Goal: Entertainment & Leisure: Consume media (video, audio)

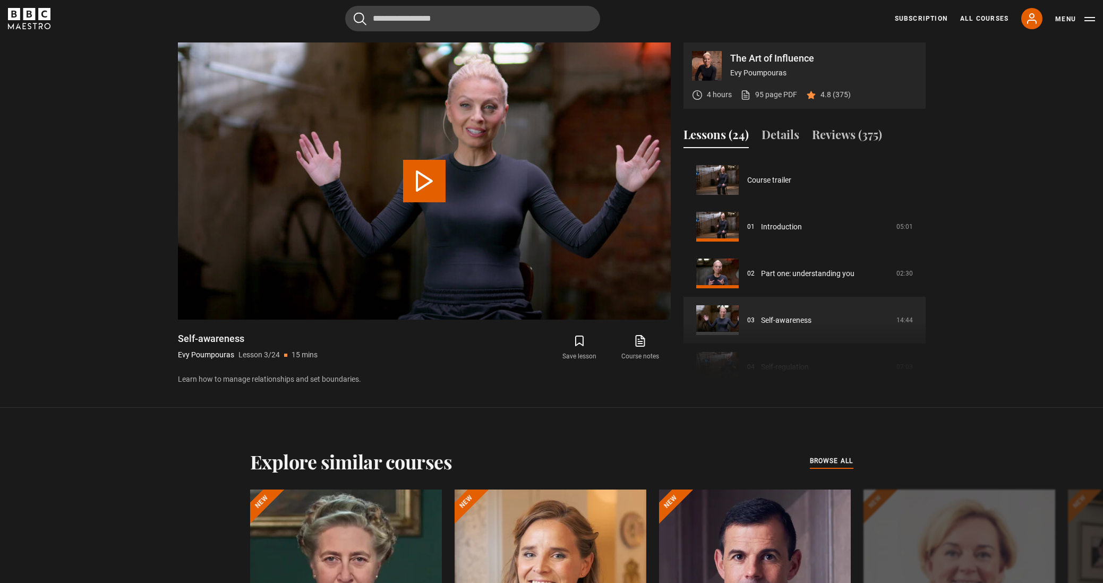
scroll to position [93, 0]
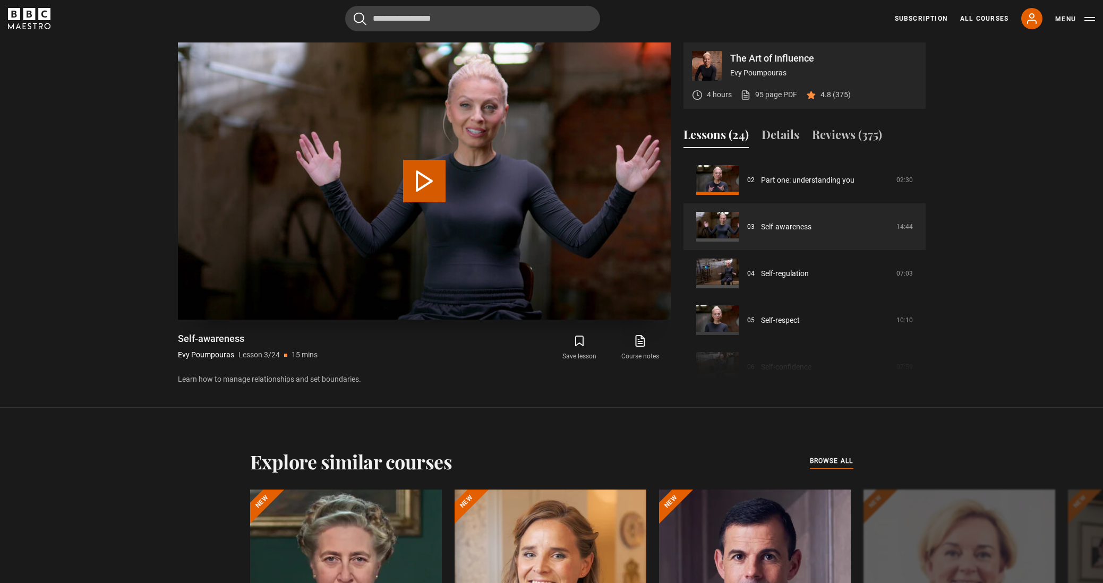
click at [432, 180] on button "Play Lesson Self-awareness" at bounding box center [424, 181] width 42 height 42
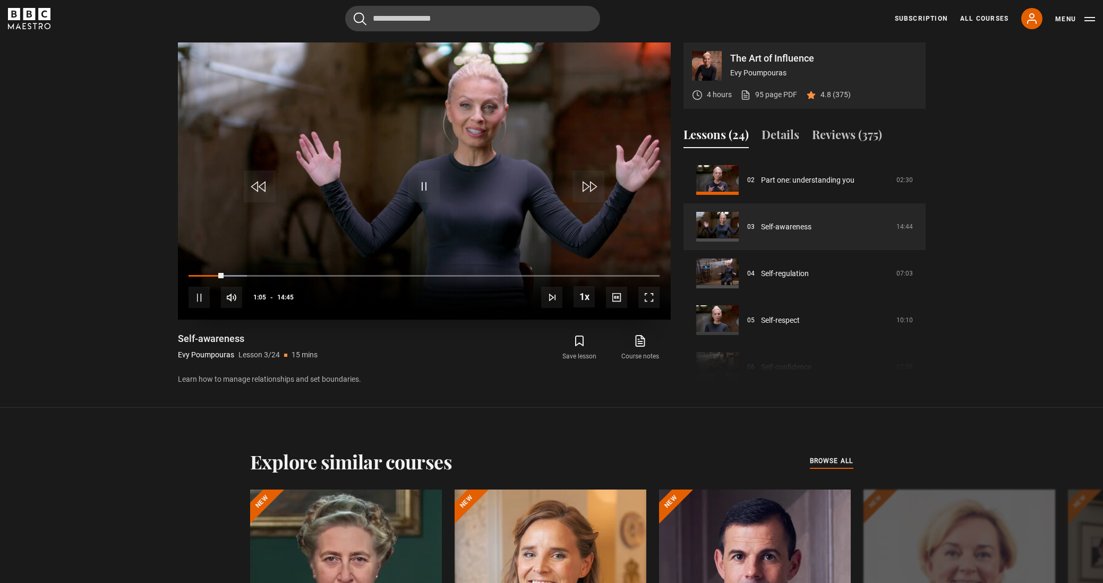
click at [420, 189] on span "Video Player" at bounding box center [424, 186] width 32 height 32
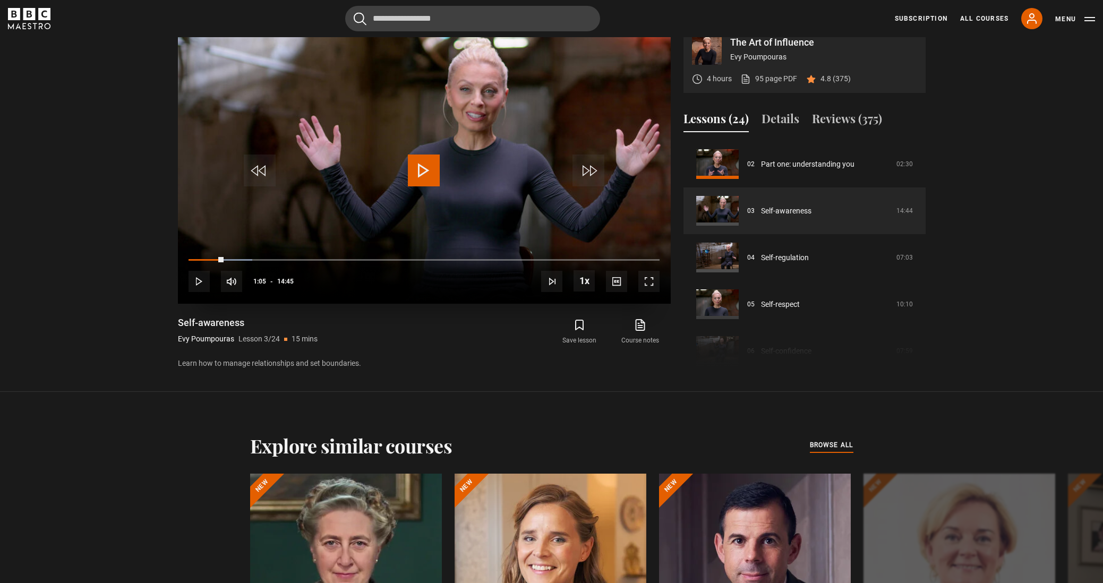
click at [420, 189] on video-js "Video Player is loading. Play Lesson Self-awareness 10s Skip Back 10 seconds Pl…" at bounding box center [424, 165] width 493 height 277
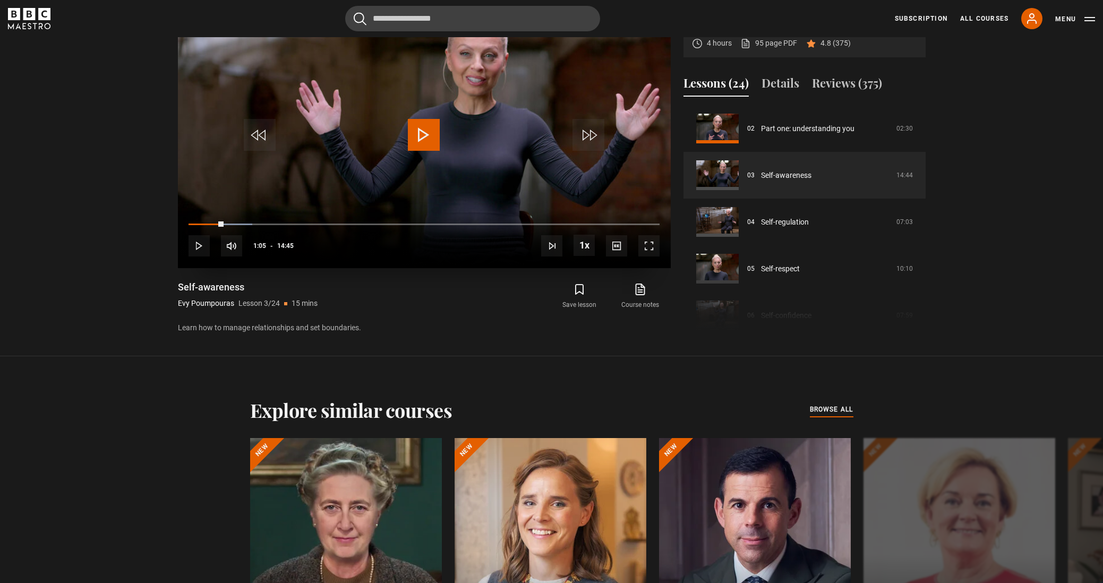
scroll to position [642, 0]
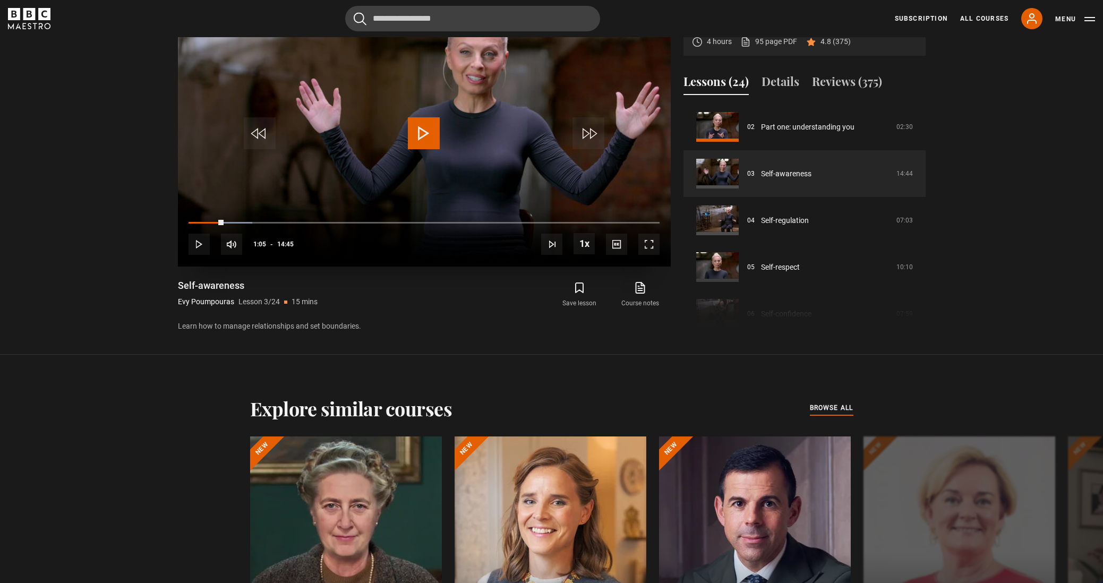
click at [433, 142] on span "Video Player" at bounding box center [424, 133] width 32 height 32
click at [646, 248] on span "Video Player" at bounding box center [648, 244] width 21 height 21
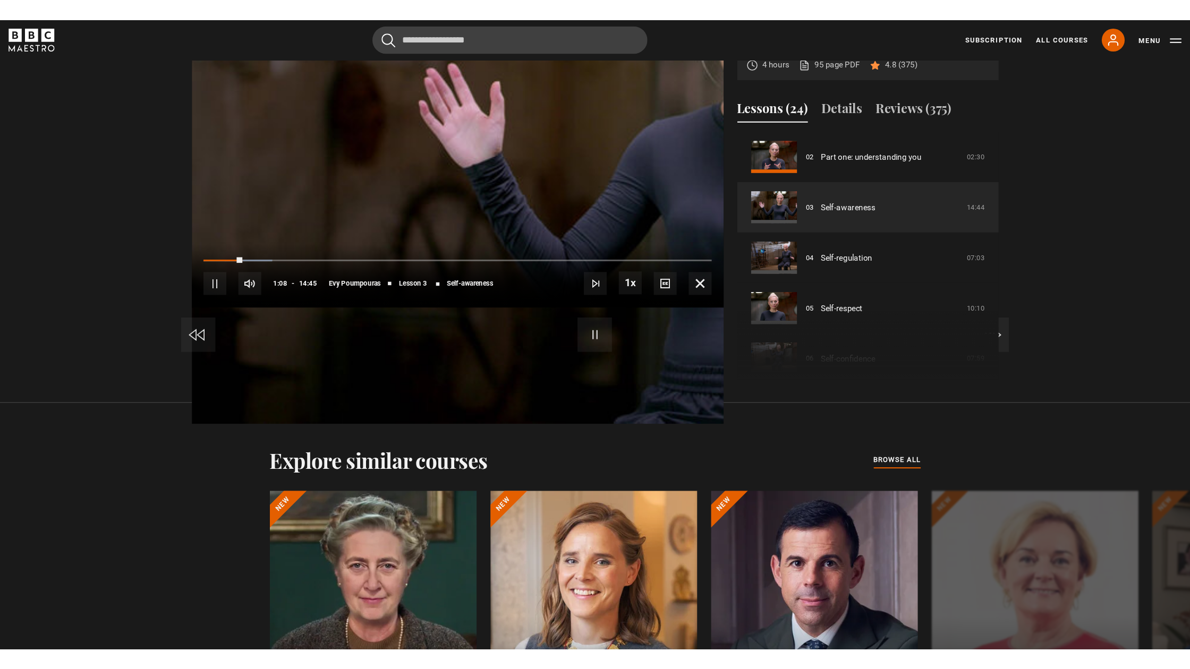
scroll to position [0, 0]
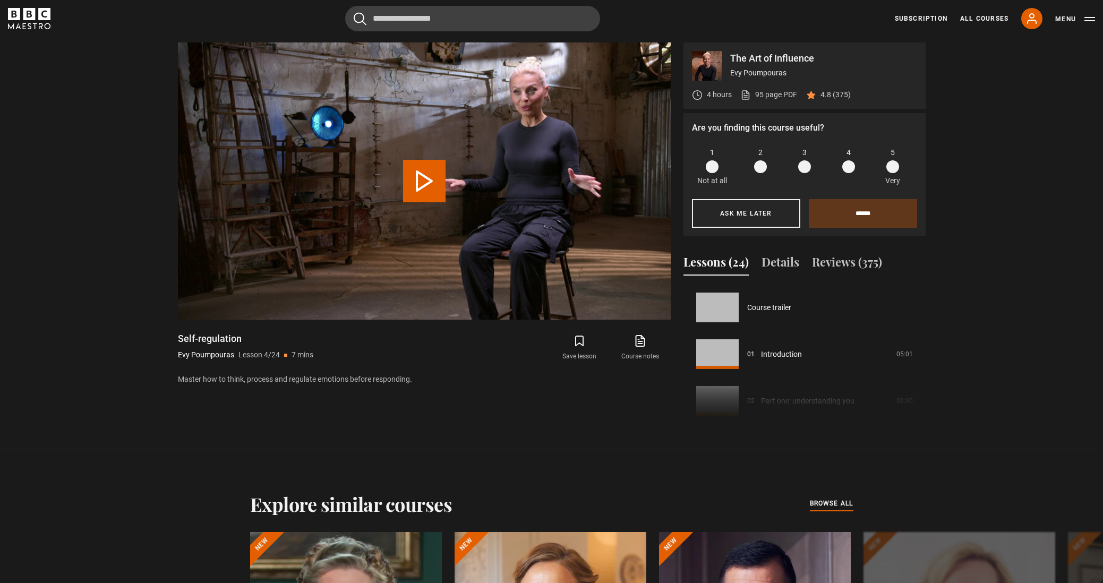
scroll to position [140, 0]
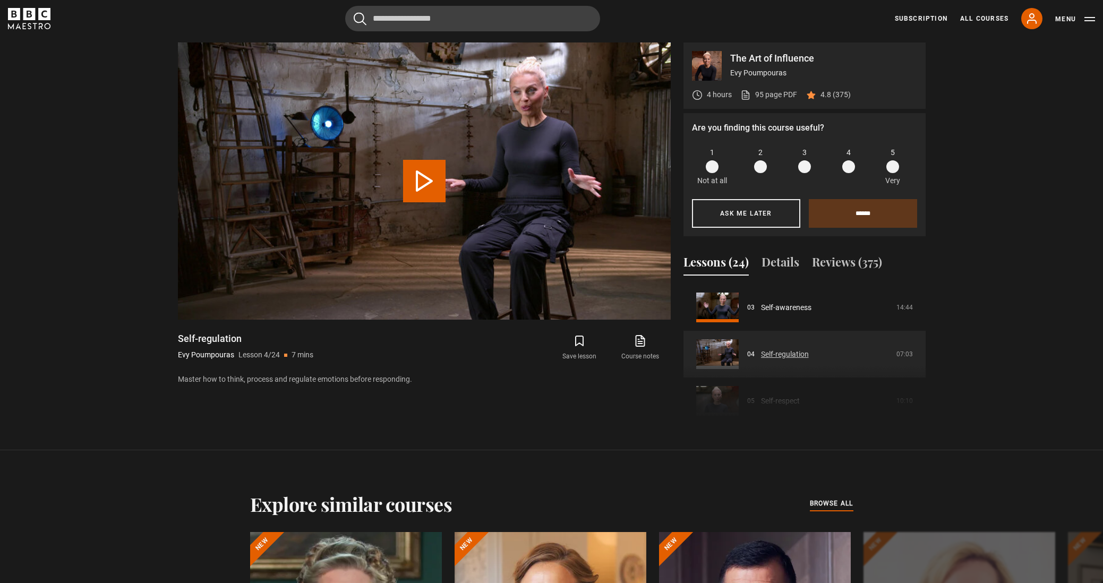
click at [809, 349] on link "Self-regulation" at bounding box center [785, 354] width 48 height 11
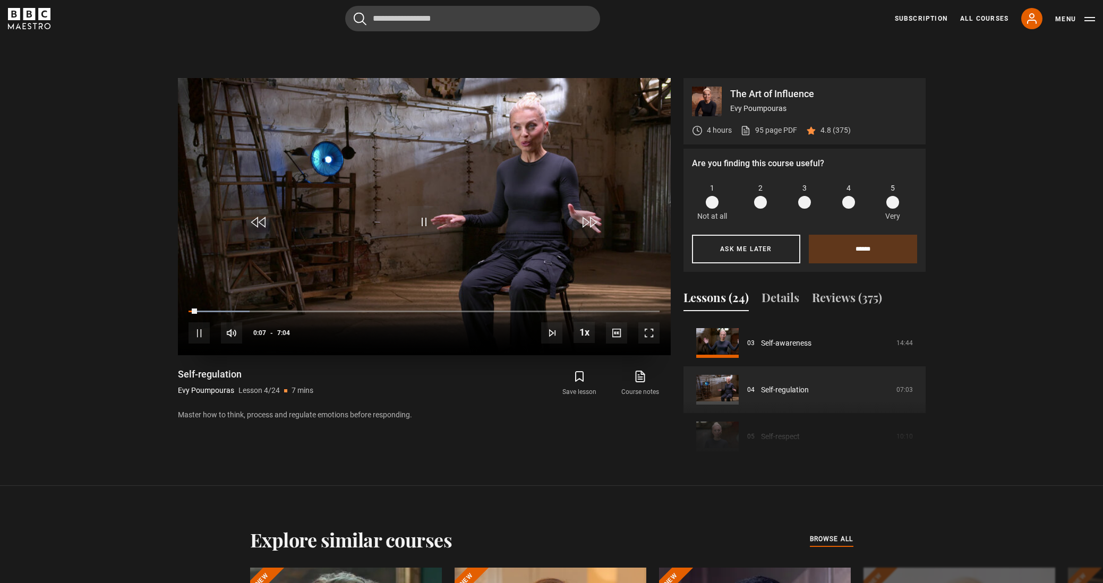
scroll to position [532, 0]
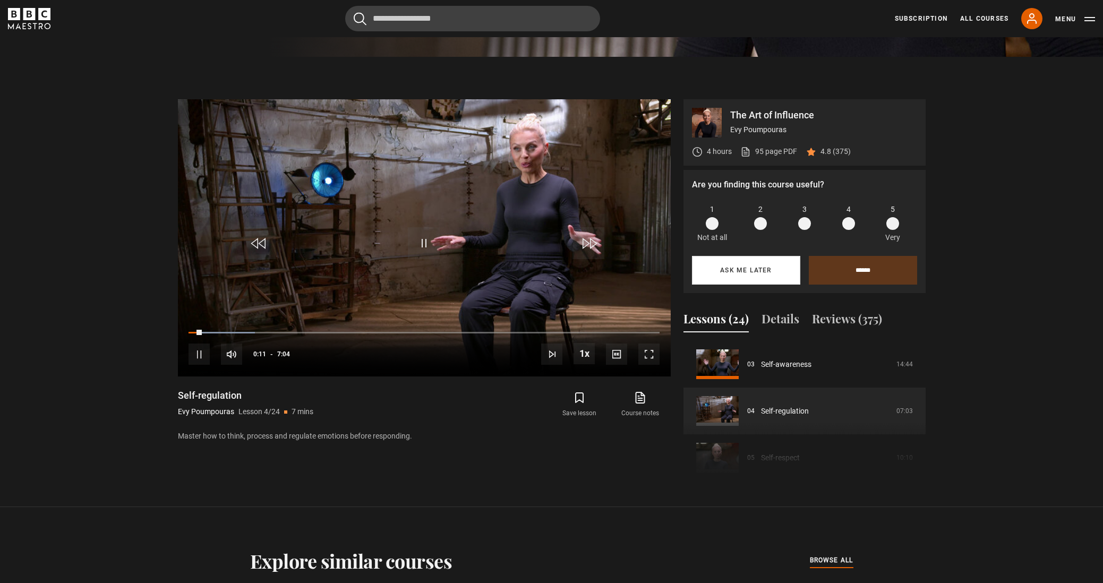
click at [755, 266] on button "Ask me later" at bounding box center [746, 270] width 108 height 29
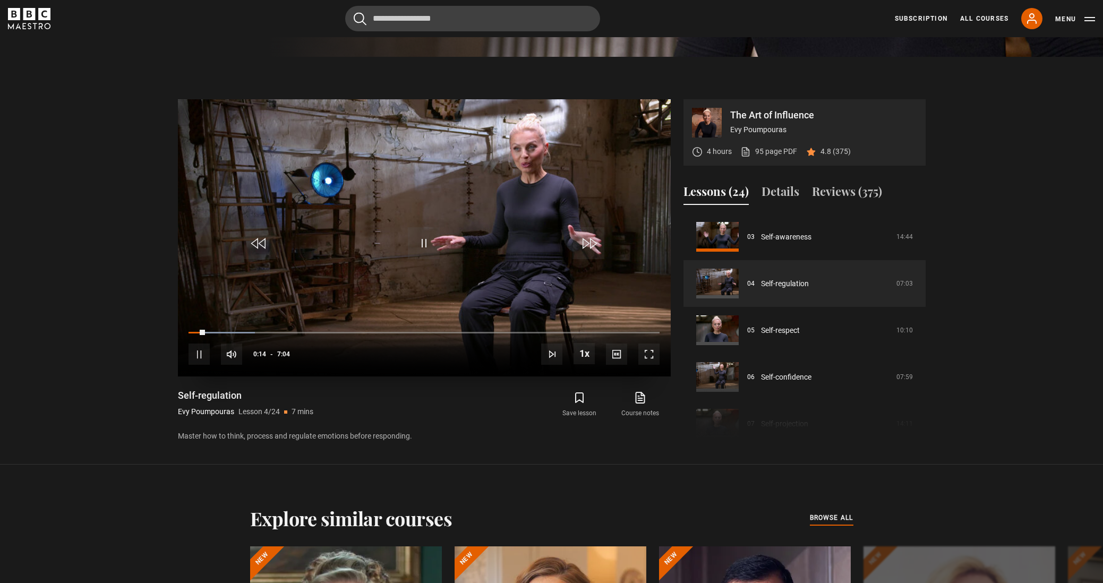
click at [646, 359] on span "Video Player" at bounding box center [648, 354] width 21 height 21
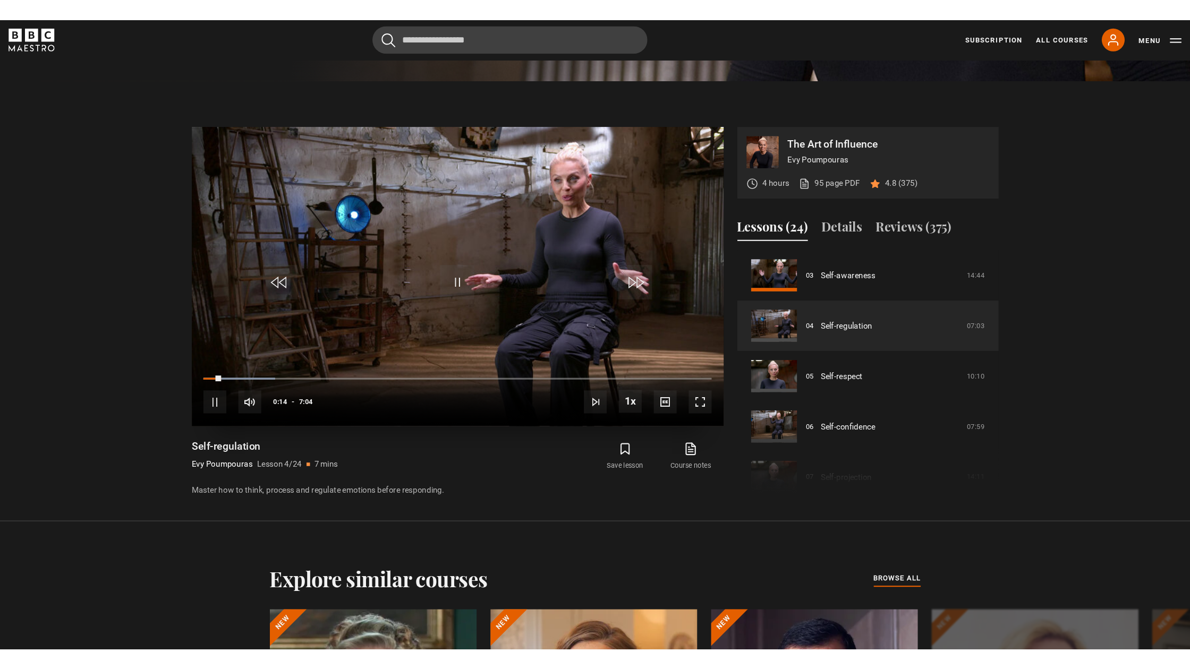
scroll to position [0, 0]
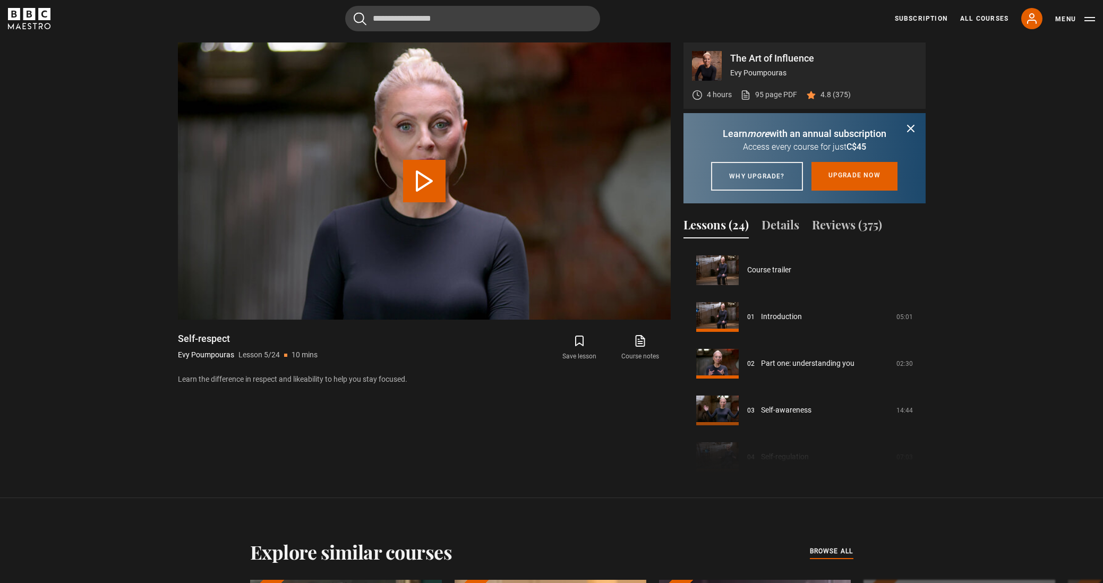
scroll to position [187, 0]
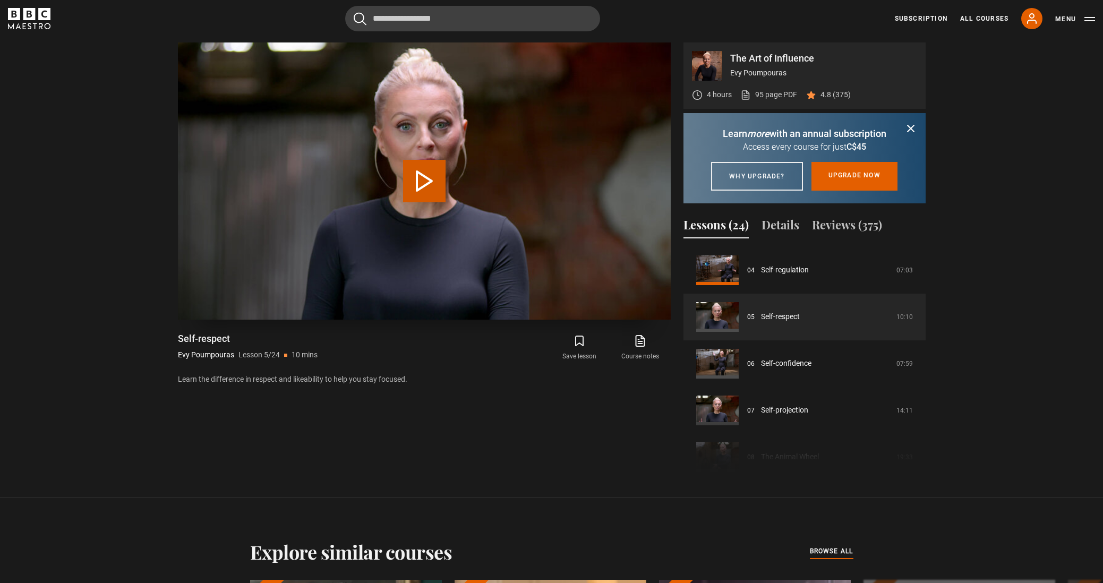
click at [426, 186] on button "Play Lesson Self-respect" at bounding box center [424, 181] width 42 height 42
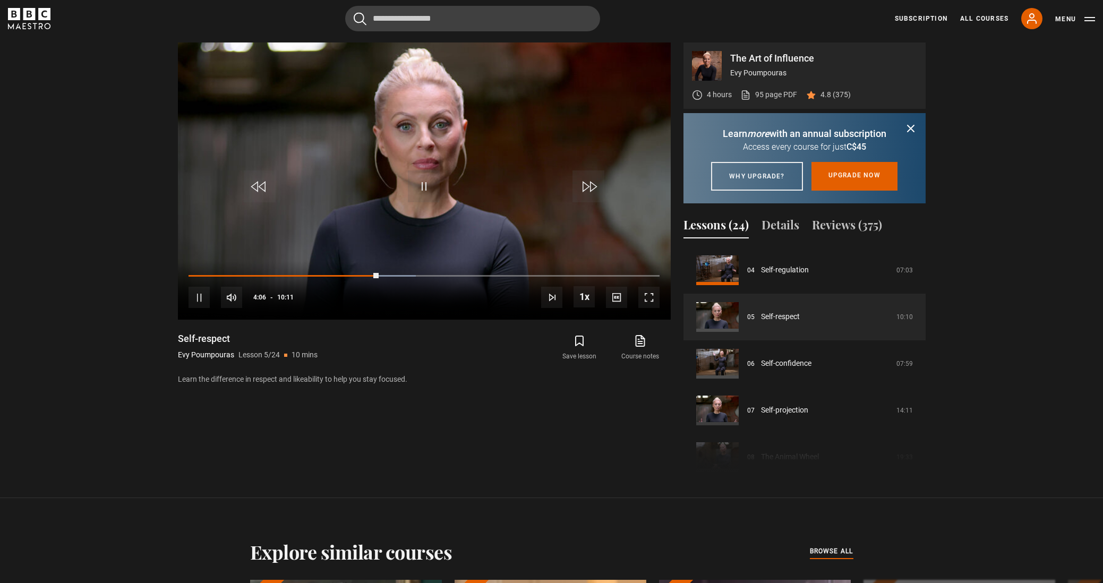
click at [908, 130] on icon "submit" at bounding box center [911, 128] width 13 height 13
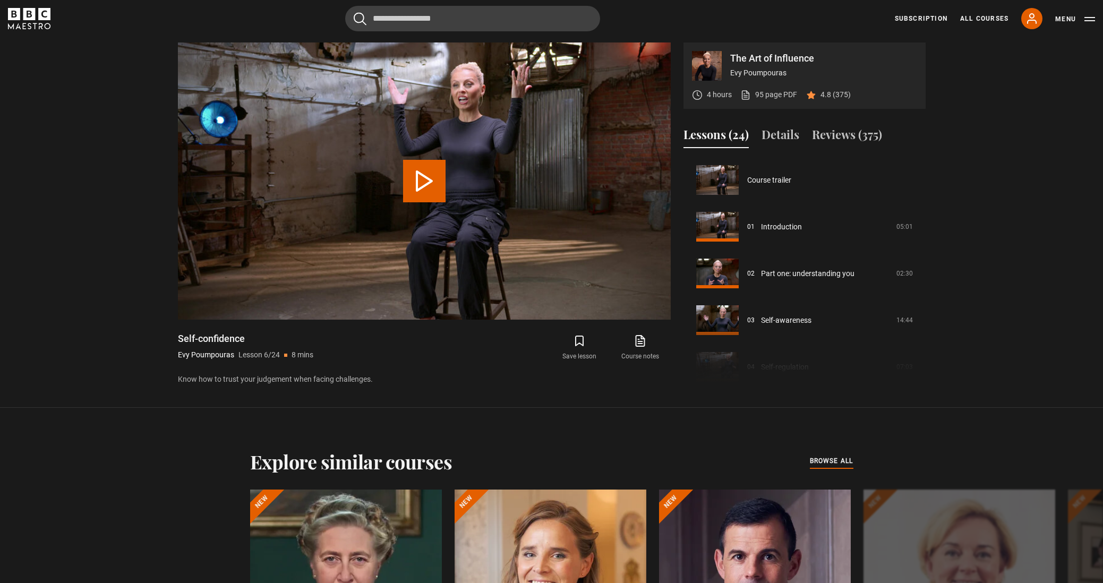
scroll to position [234, 0]
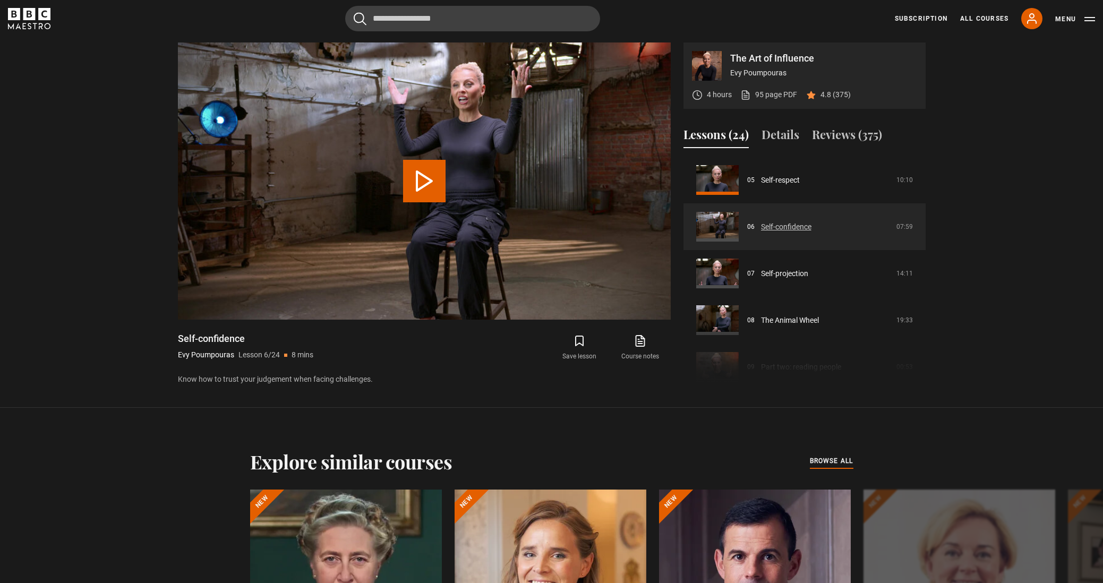
click at [761, 221] on link "Self-confidence" at bounding box center [786, 226] width 50 height 11
click at [440, 179] on button "Play Lesson Self-confidence" at bounding box center [424, 181] width 42 height 42
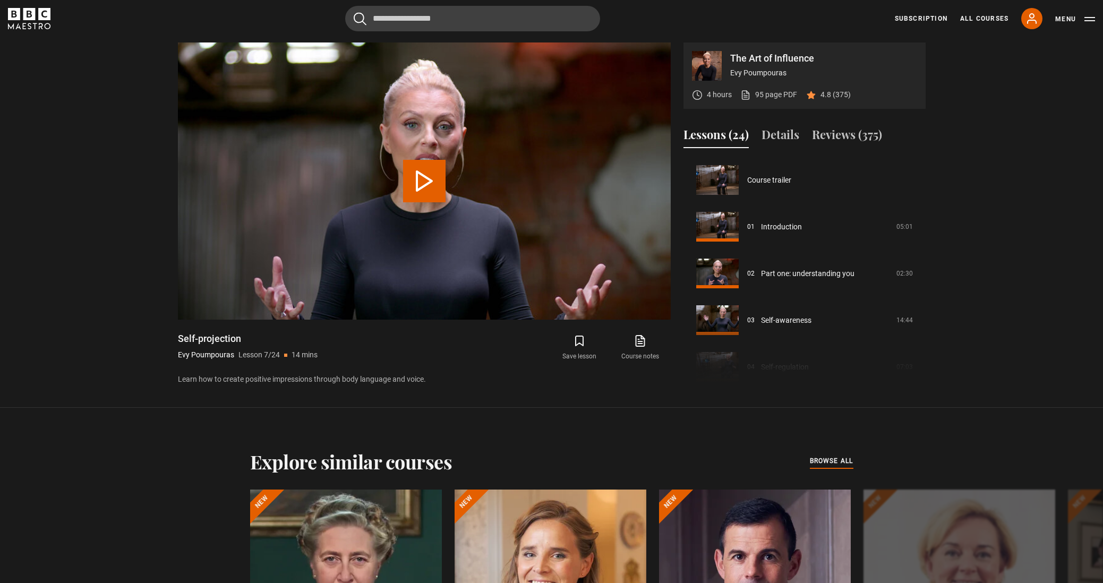
scroll to position [280, 0]
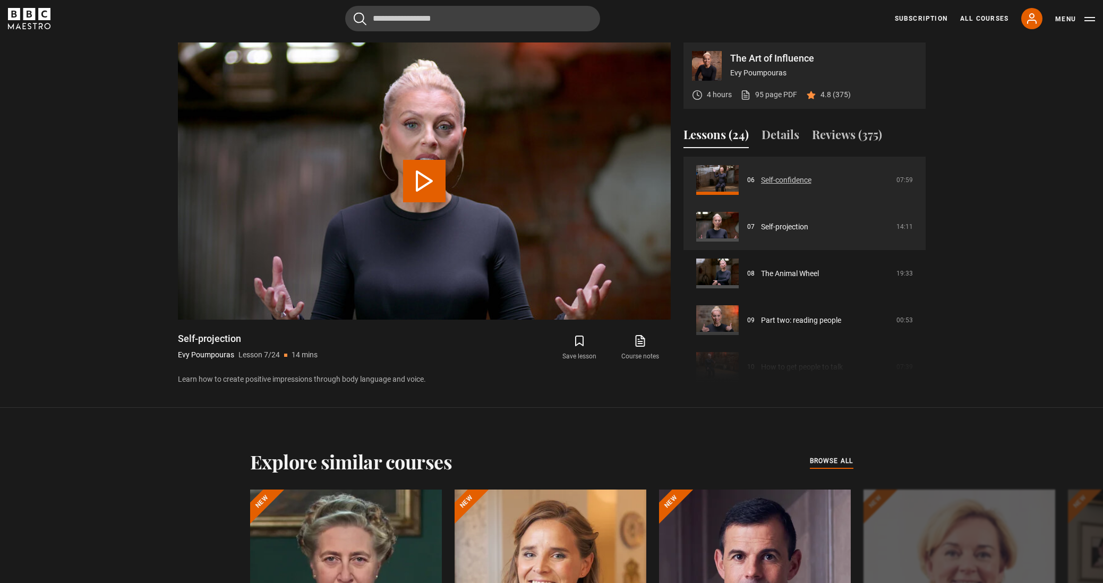
click at [781, 182] on link "Self-confidence" at bounding box center [786, 180] width 50 height 11
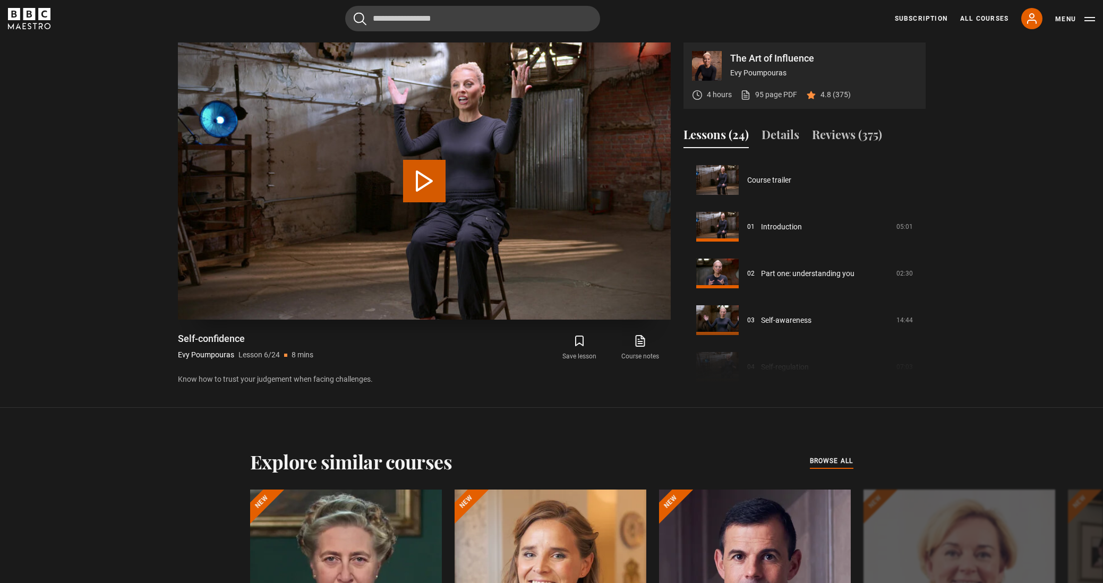
scroll to position [234, 0]
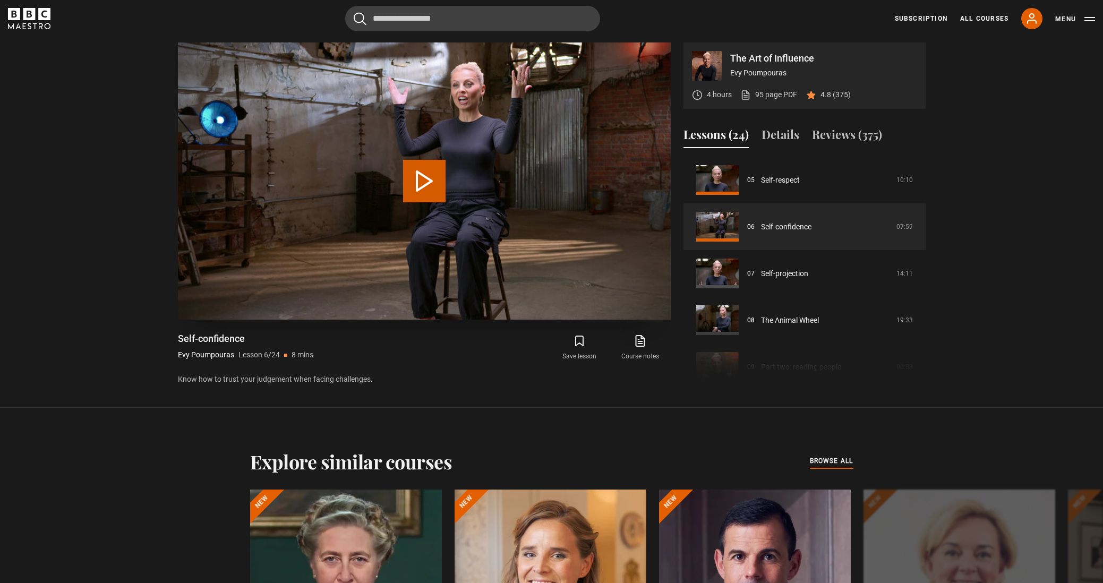
click at [438, 186] on button "Play Lesson Self-confidence" at bounding box center [424, 181] width 42 height 42
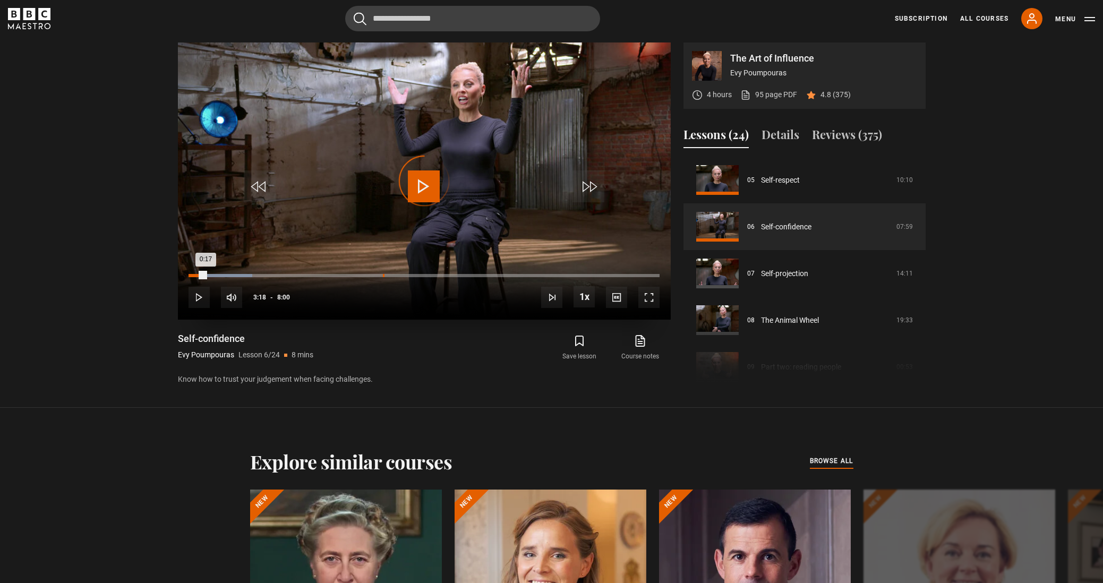
click at [383, 275] on div "3:18" at bounding box center [384, 275] width 2 height 3
click at [340, 275] on div "2:34" at bounding box center [341, 275] width 2 height 3
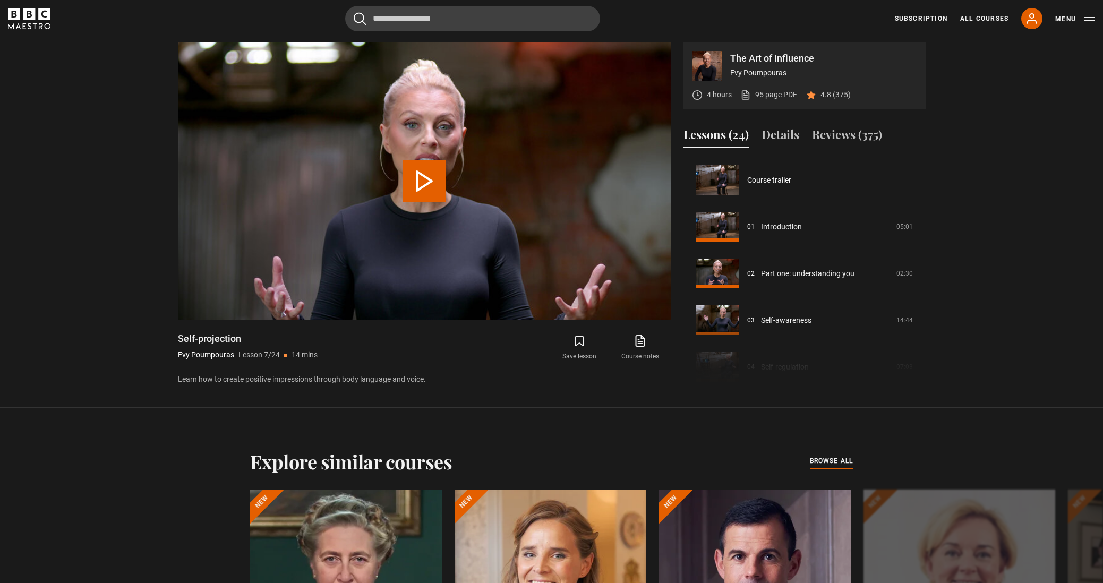
scroll to position [280, 0]
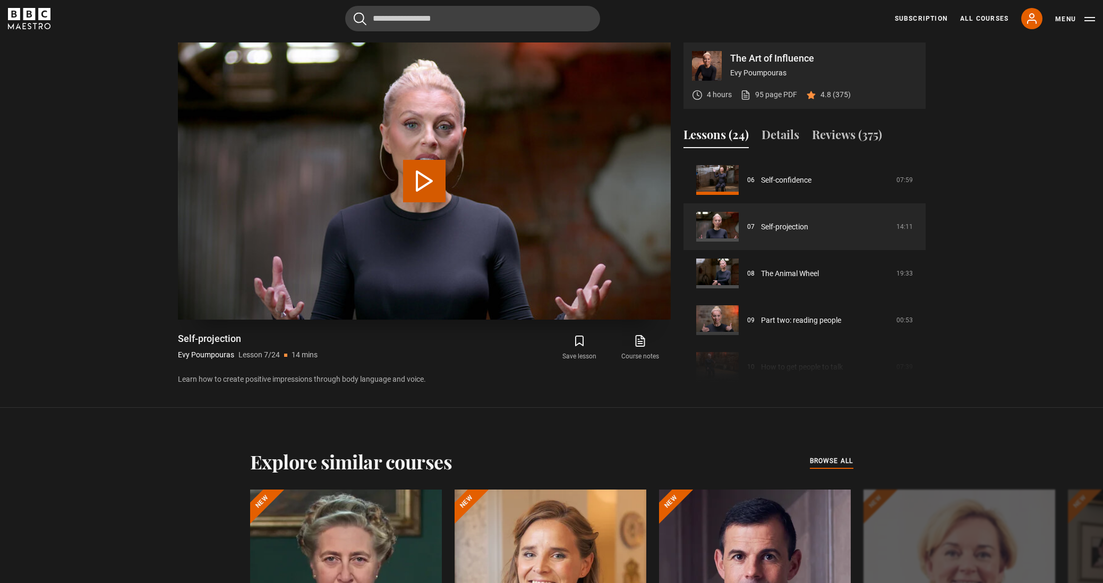
click at [418, 195] on button "Play Lesson Self-projection" at bounding box center [424, 181] width 42 height 42
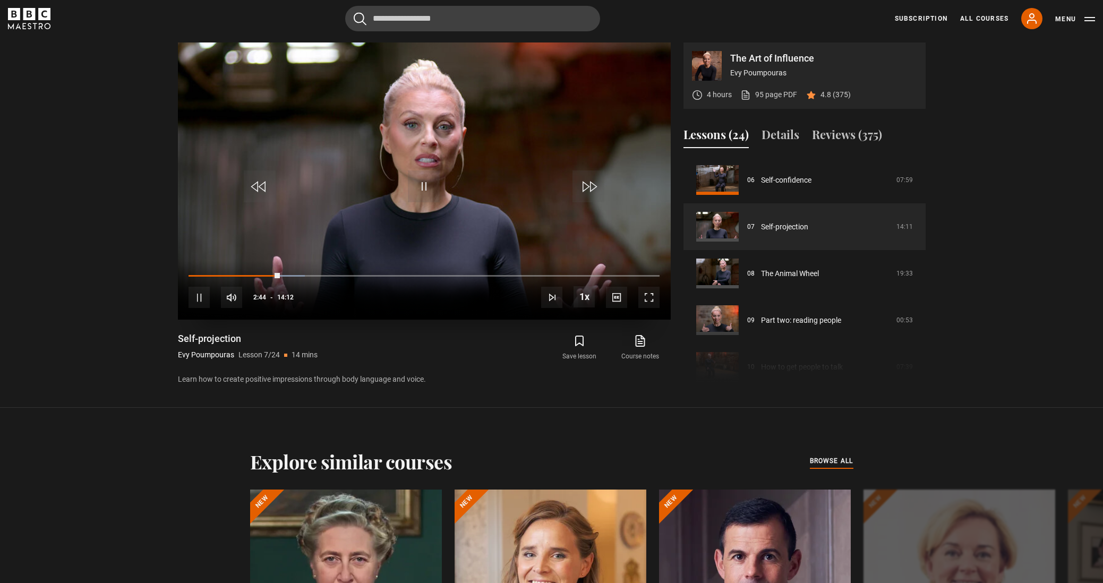
click at [419, 195] on span "Video Player" at bounding box center [424, 186] width 32 height 32
click at [654, 294] on span "Video Player" at bounding box center [648, 297] width 21 height 21
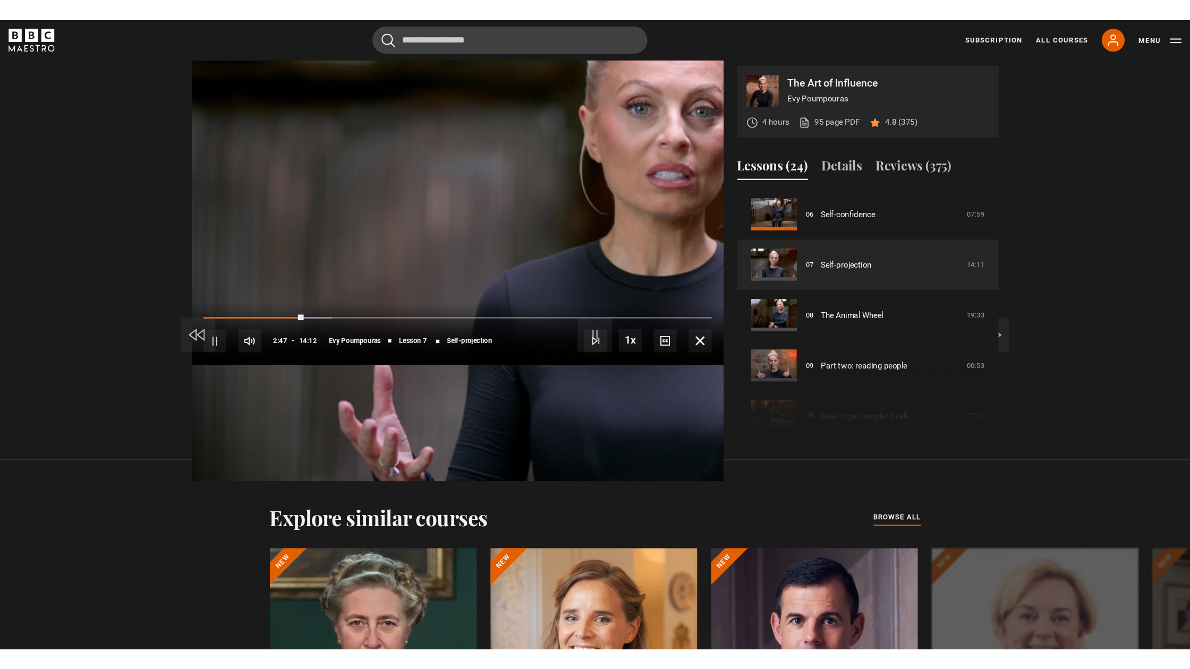
scroll to position [0, 0]
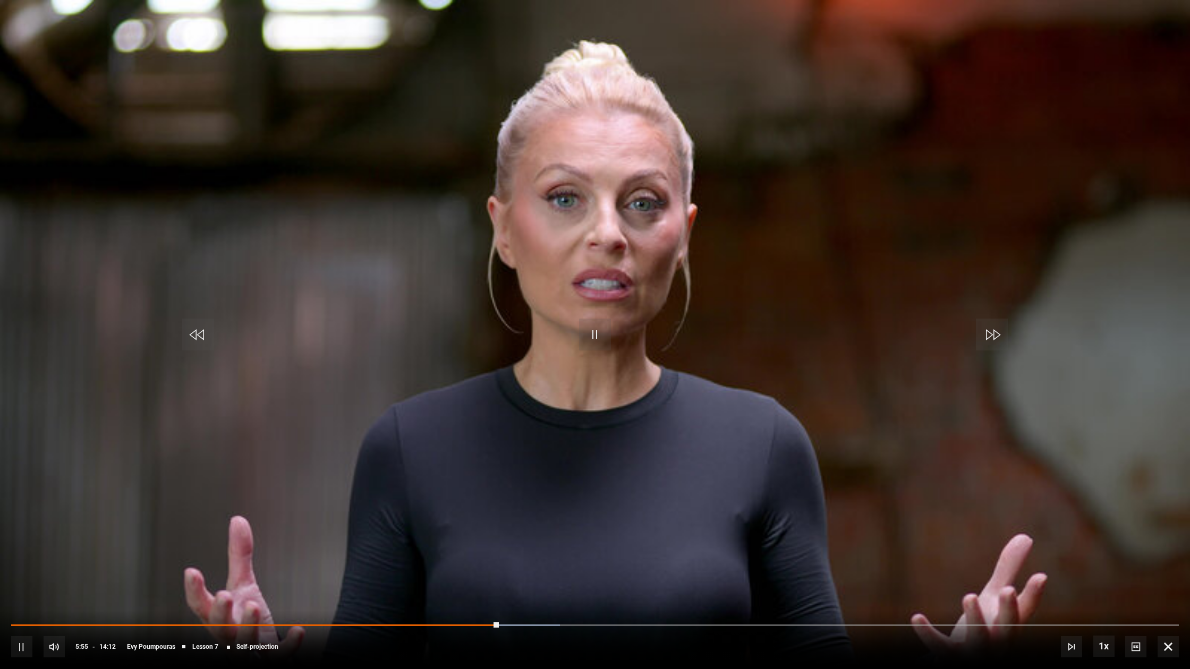
click at [211, 583] on div "10s Skip Back 10 seconds Pause 10s Skip Forward 10 seconds Loaded : 46.98% 12:3…" at bounding box center [595, 639] width 1190 height 59
click at [213, 583] on div "10s Skip Back 10 seconds Pause 10s Skip Forward 10 seconds Loaded : 47.56% 02:2…" at bounding box center [595, 639] width 1190 height 59
click at [214, 583] on div "10s Skip Back 10 seconds Pause 10s Skip Forward 10 seconds Loaded : 47.56% 02:2…" at bounding box center [595, 639] width 1190 height 59
drag, startPoint x: 503, startPoint y: 628, endPoint x: 266, endPoint y: 585, distance: 240.9
click at [266, 583] on video-js "Video Player is loading. Play Lesson Self-projection 10s Skip Back 10 seconds P…" at bounding box center [595, 334] width 1190 height 669
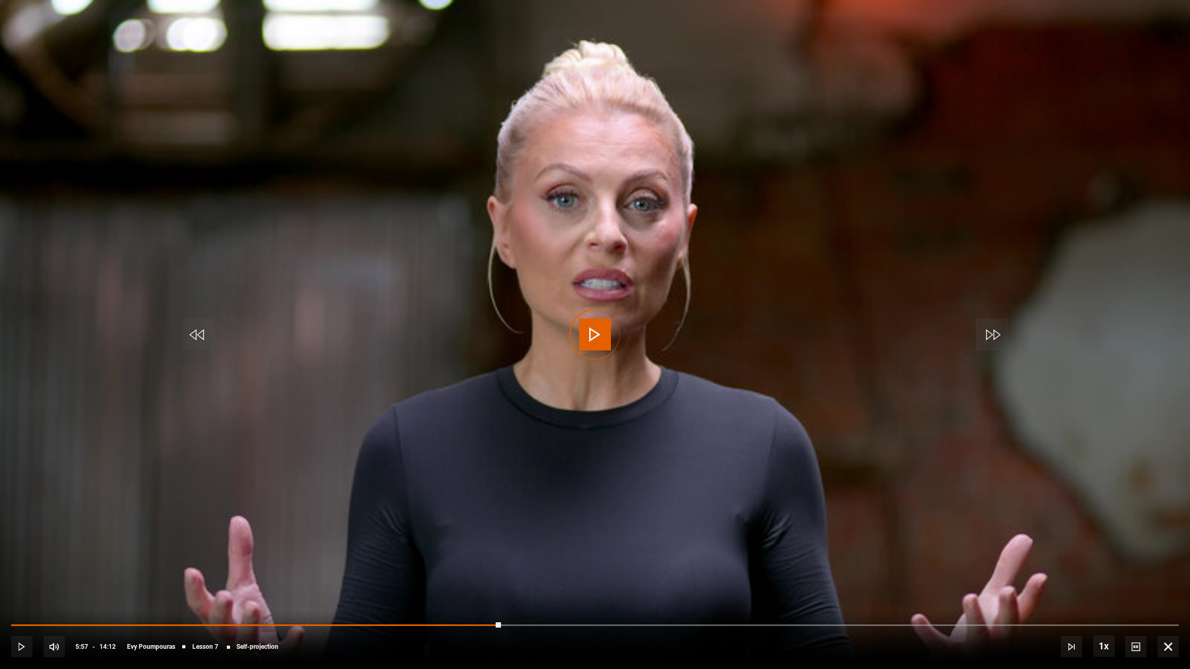
drag, startPoint x: 501, startPoint y: 628, endPoint x: 191, endPoint y: 634, distance: 309.7
click at [190, 583] on div "10s Skip Back 10 seconds Play 10s Skip Forward 10 seconds Loaded : 0.00% 02:00 …" at bounding box center [595, 639] width 1190 height 59
click at [580, 374] on video "Video Player" at bounding box center [595, 334] width 1190 height 669
click at [599, 331] on span "Video Player" at bounding box center [595, 335] width 32 height 32
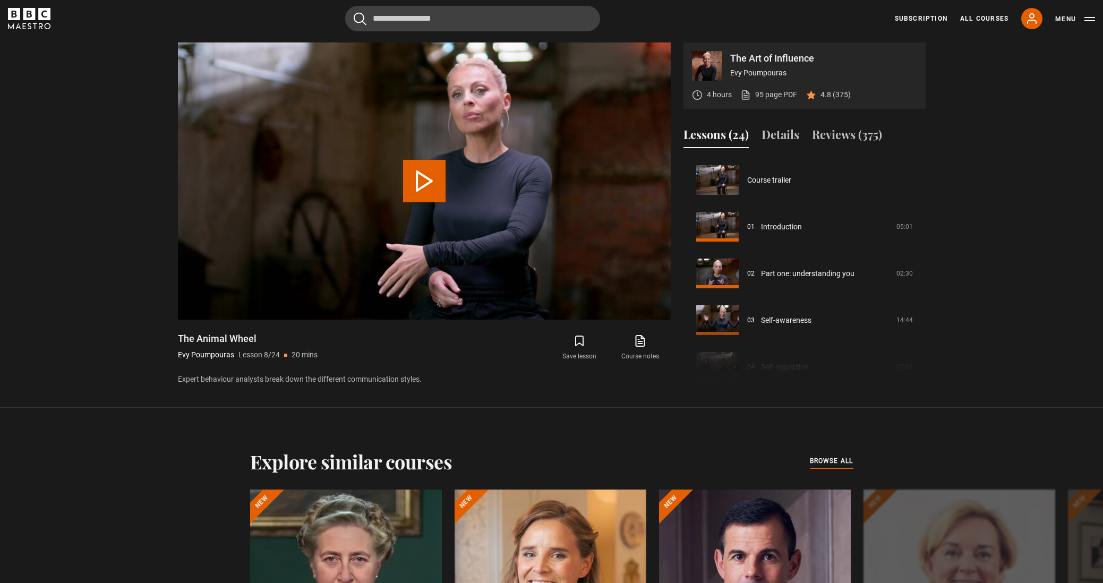
scroll to position [327, 0]
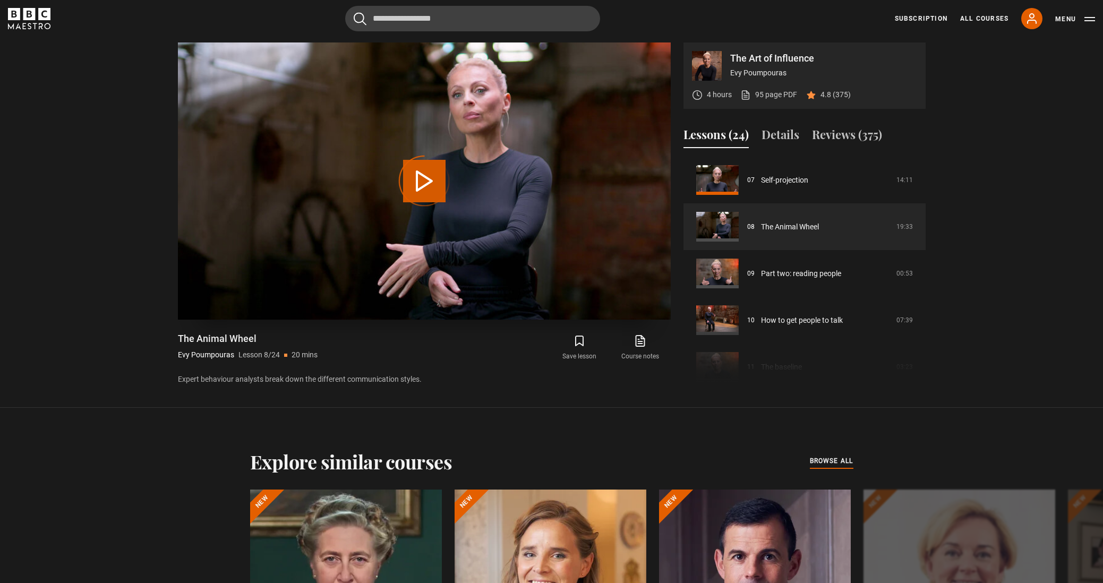
click at [415, 183] on div "Video Player is loading." at bounding box center [424, 181] width 53 height 53
click at [429, 175] on div "Video Player is loading." at bounding box center [424, 181] width 53 height 53
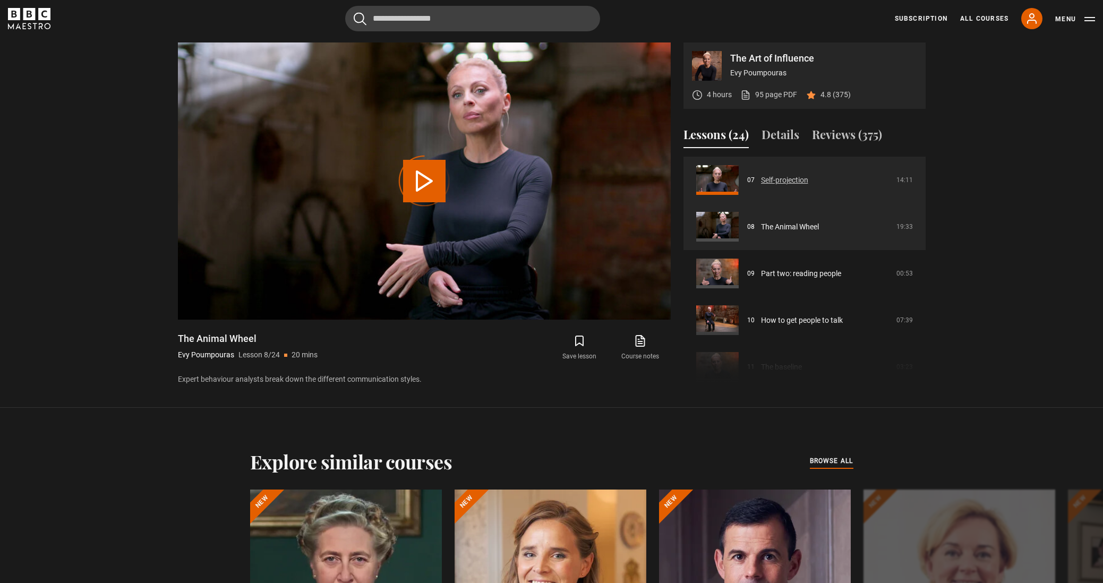
click at [803, 178] on link "Self-projection" at bounding box center [784, 180] width 47 height 11
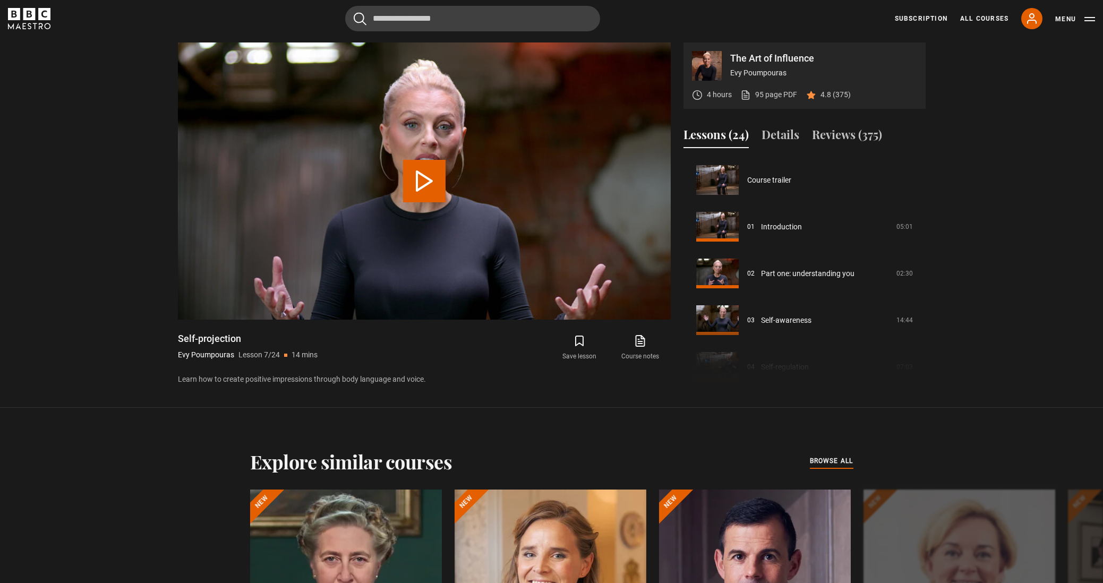
scroll to position [280, 0]
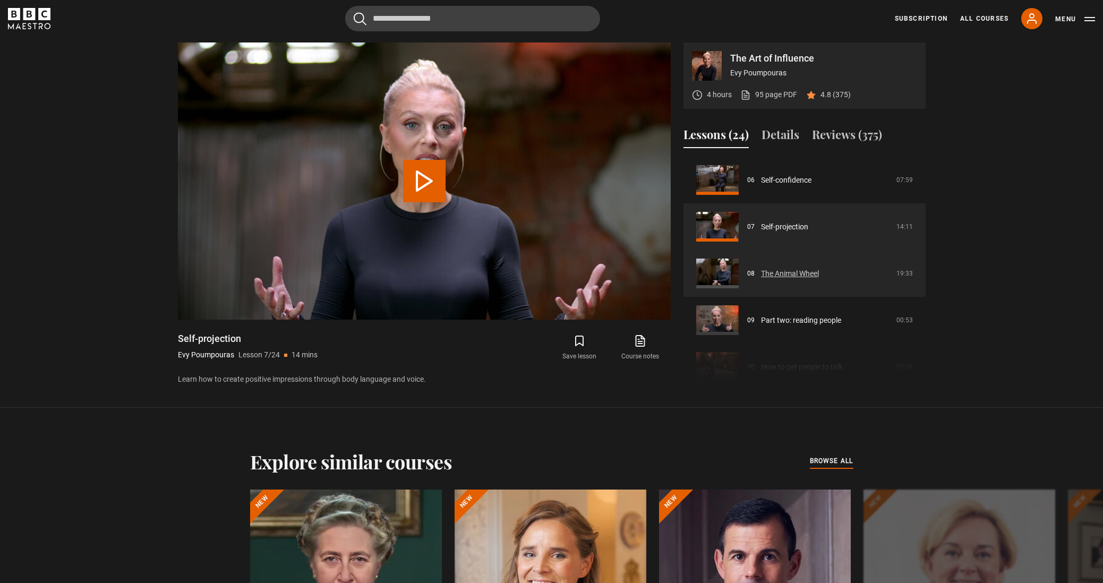
click at [784, 269] on link "The Animal Wheel" at bounding box center [790, 273] width 58 height 11
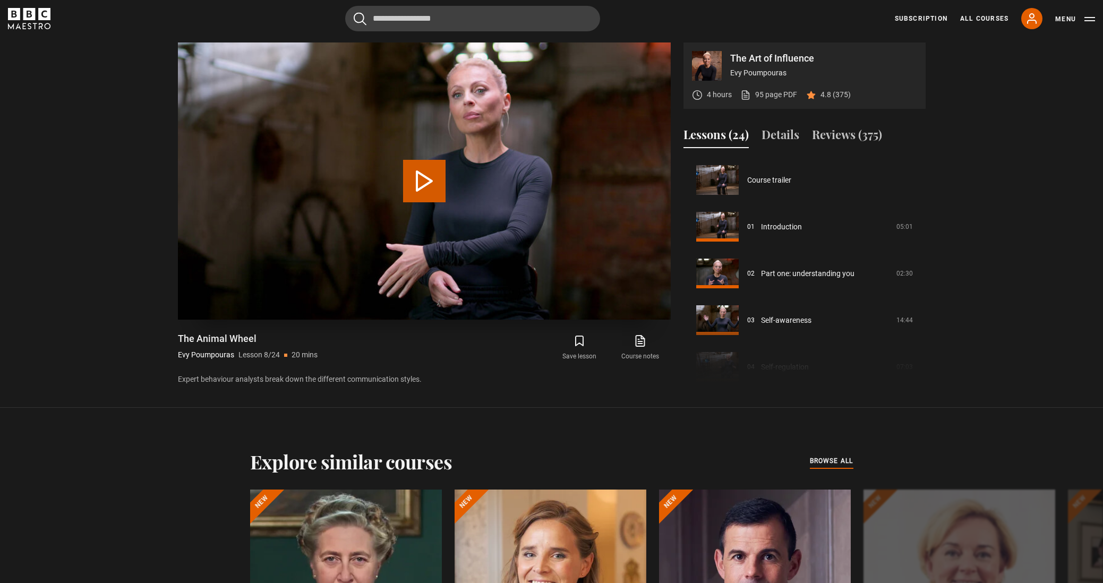
scroll to position [327, 0]
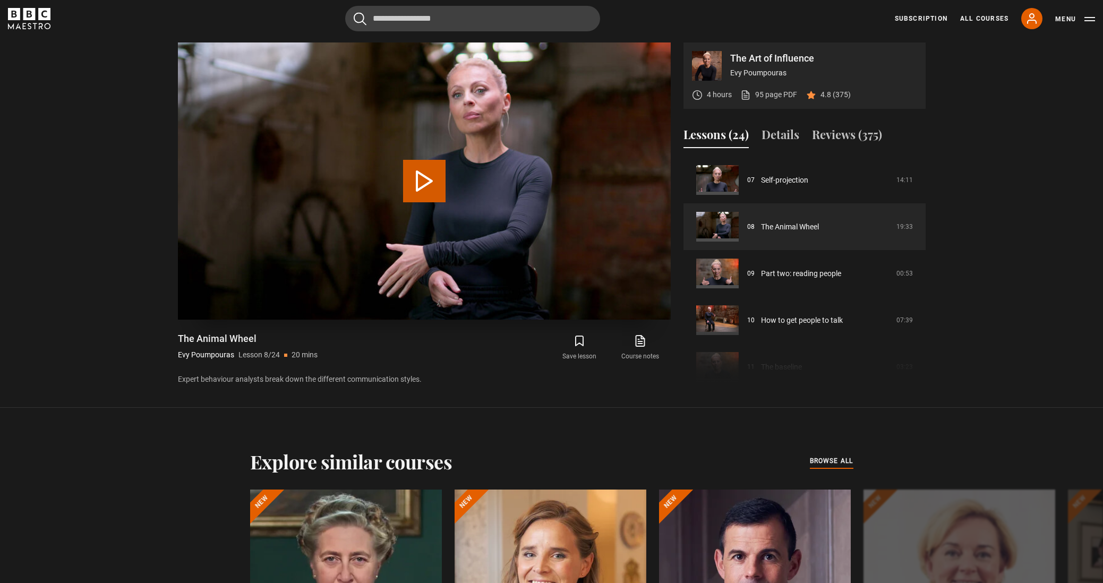
click at [430, 170] on button "Play Lesson The Animal Wheel" at bounding box center [424, 181] width 42 height 42
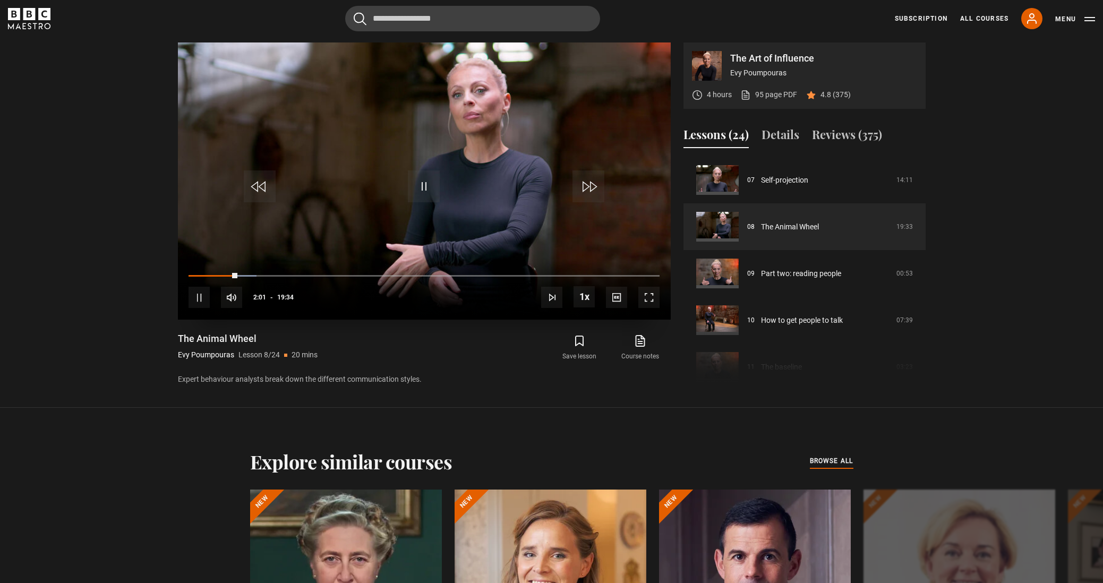
click at [220, 272] on div "10s Skip Back 10 seconds Pause 10s Skip Forward 10 seconds Loaded : 14.46% 02:0…" at bounding box center [424, 290] width 493 height 59
click at [221, 277] on div "01:22" at bounding box center [222, 275] width 2 height 3
click at [420, 189] on span "Video Player" at bounding box center [424, 186] width 32 height 32
